Goal: Task Accomplishment & Management: Manage account settings

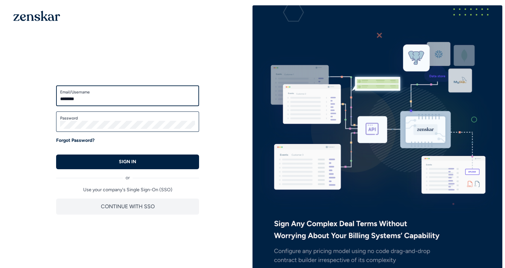
type input "**********"
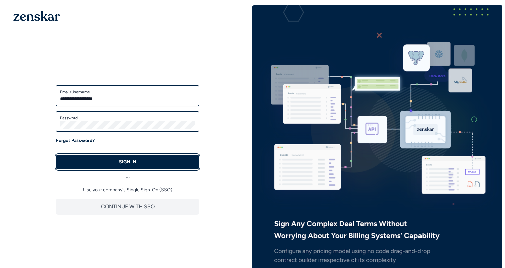
click at [133, 157] on button "SIGN IN" at bounding box center [127, 162] width 143 height 15
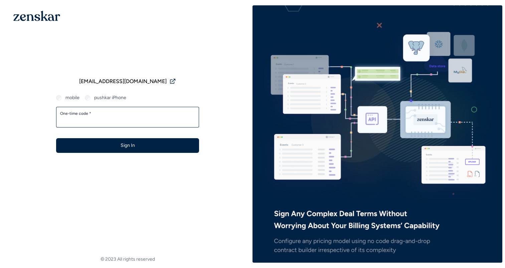
type input "******"
click at [56, 138] on button "Sign In" at bounding box center [127, 145] width 143 height 15
